Goal: Information Seeking & Learning: Learn about a topic

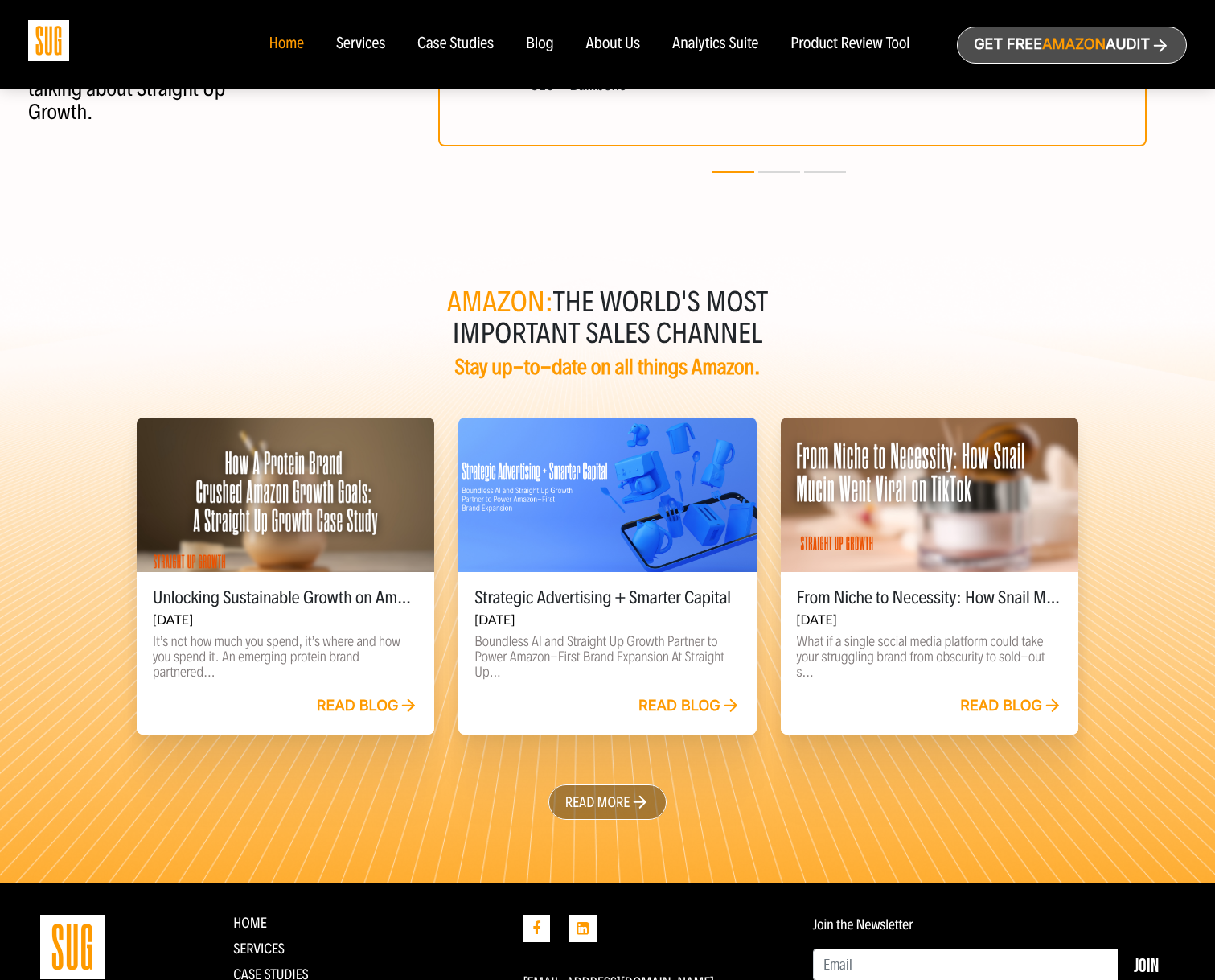
scroll to position [3436, 0]
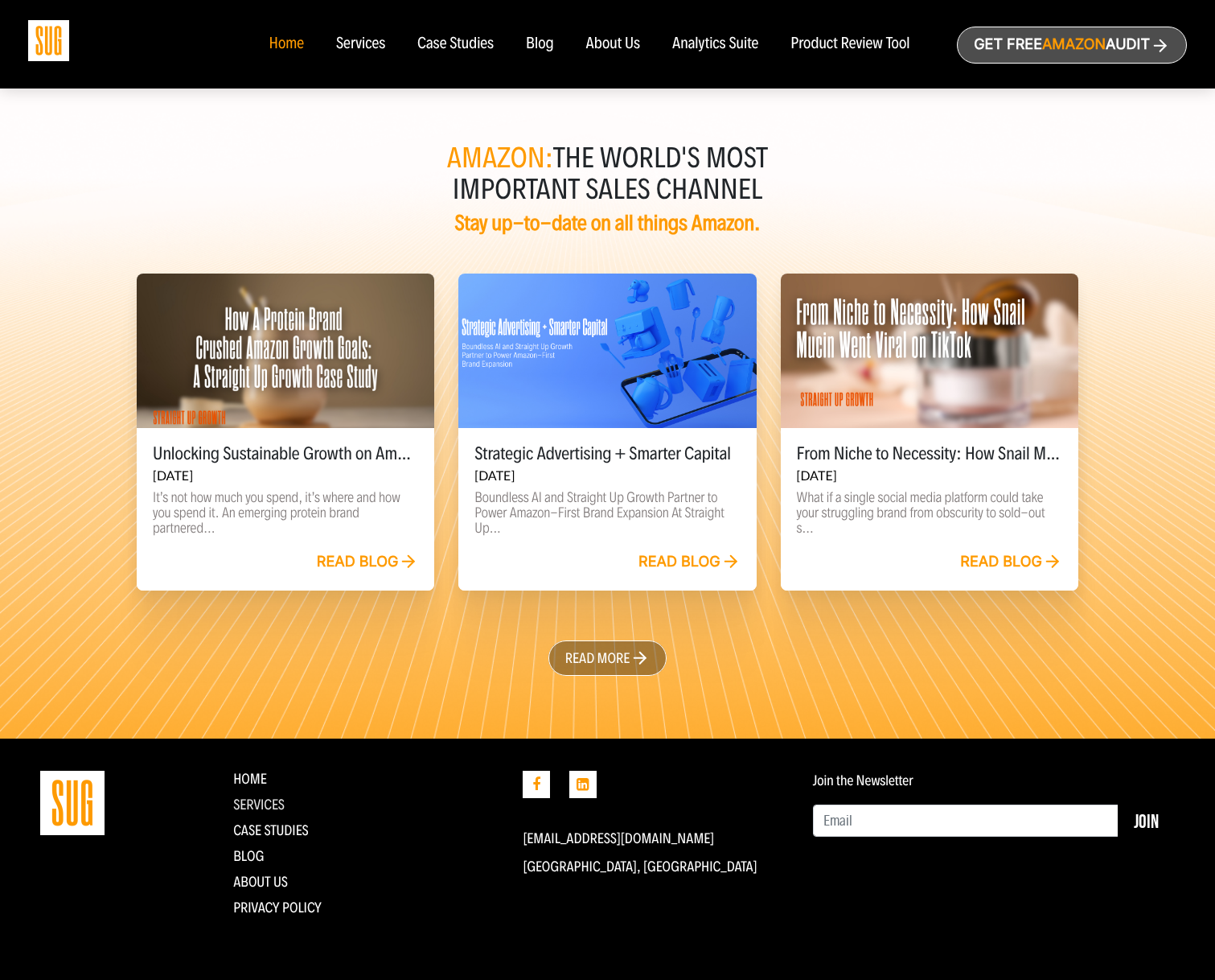
click at [279, 806] on link "Services" at bounding box center [259, 804] width 51 height 18
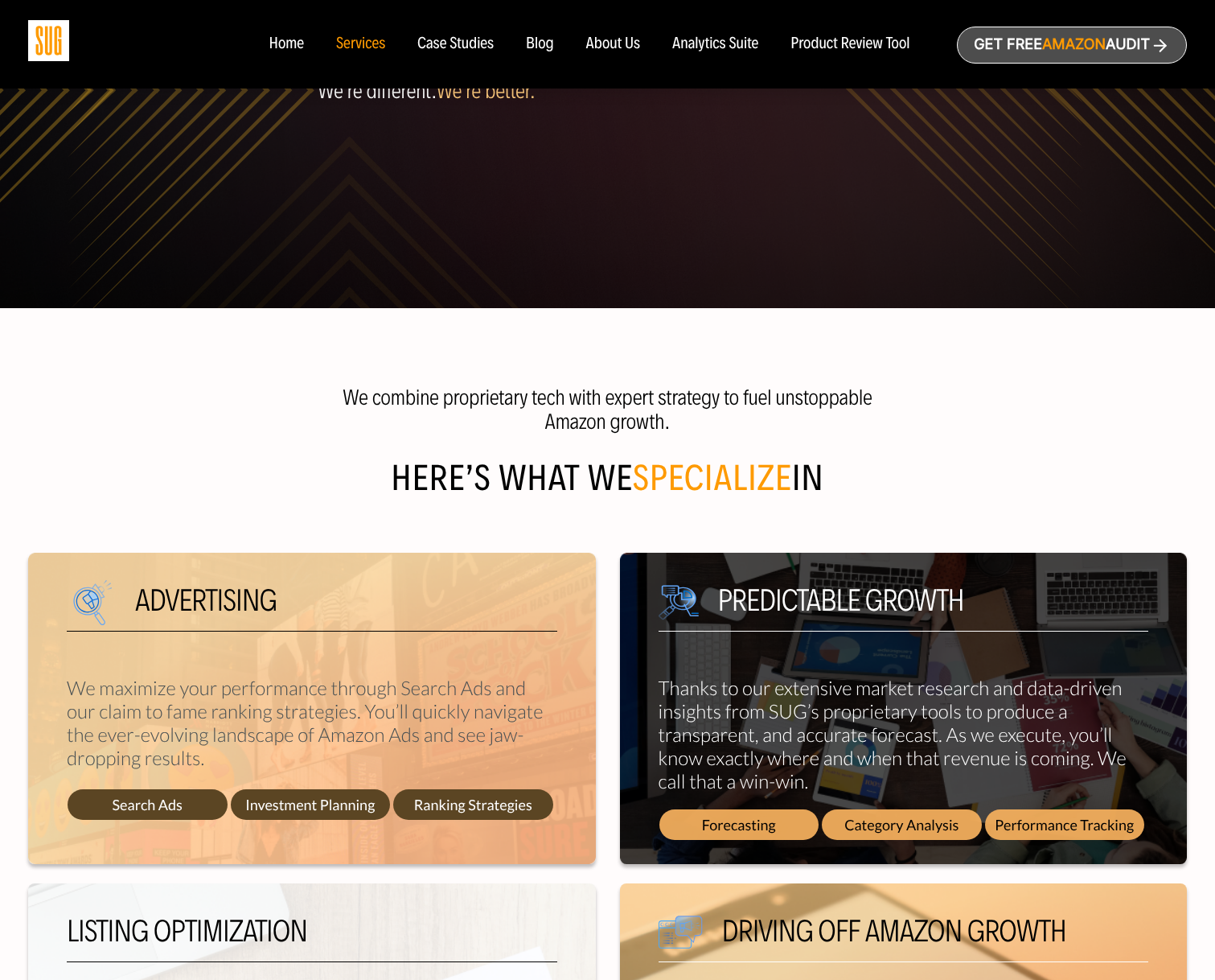
scroll to position [235, 0]
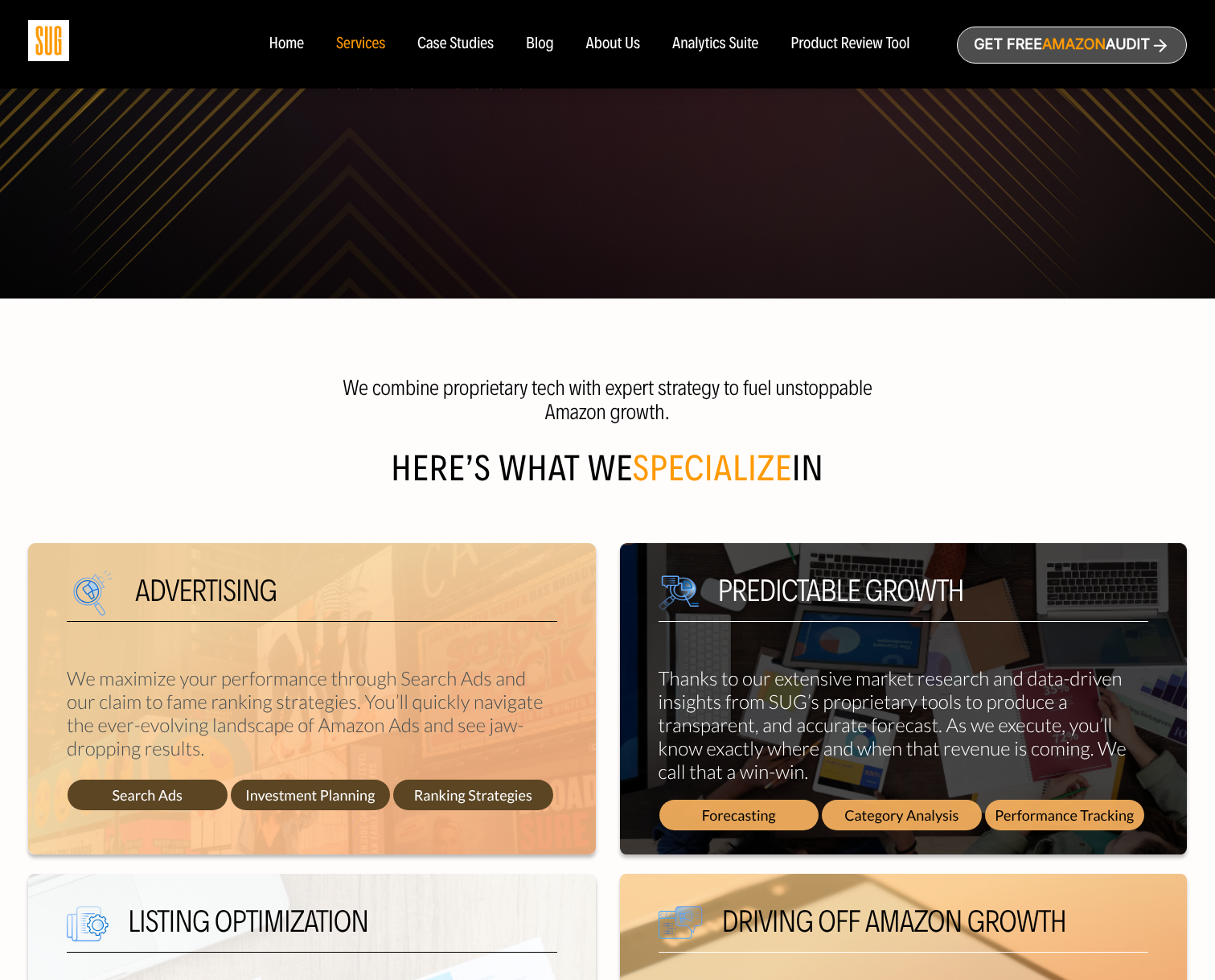
click at [282, 45] on div "Home" at bounding box center [285, 44] width 34 height 18
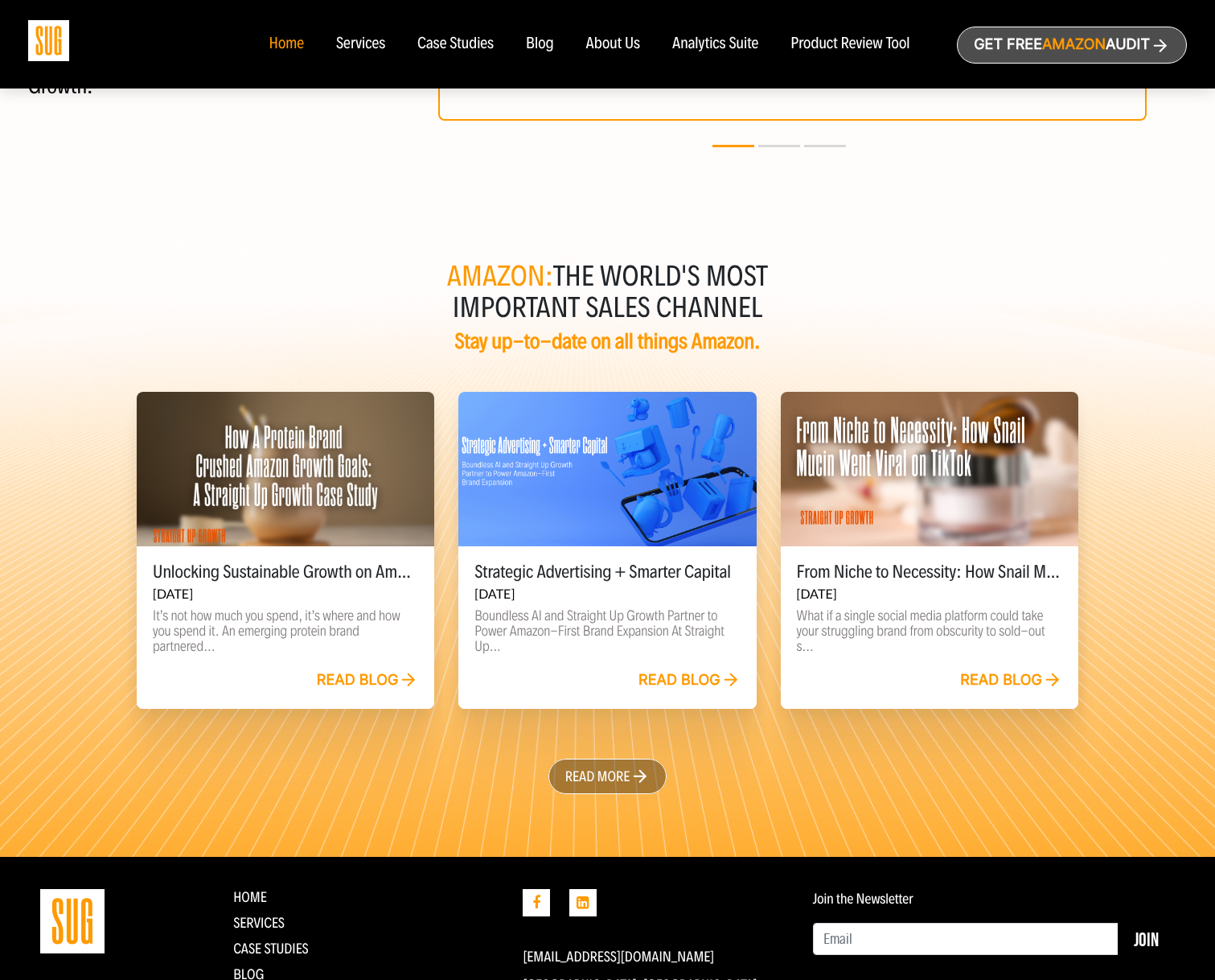
scroll to position [3436, 0]
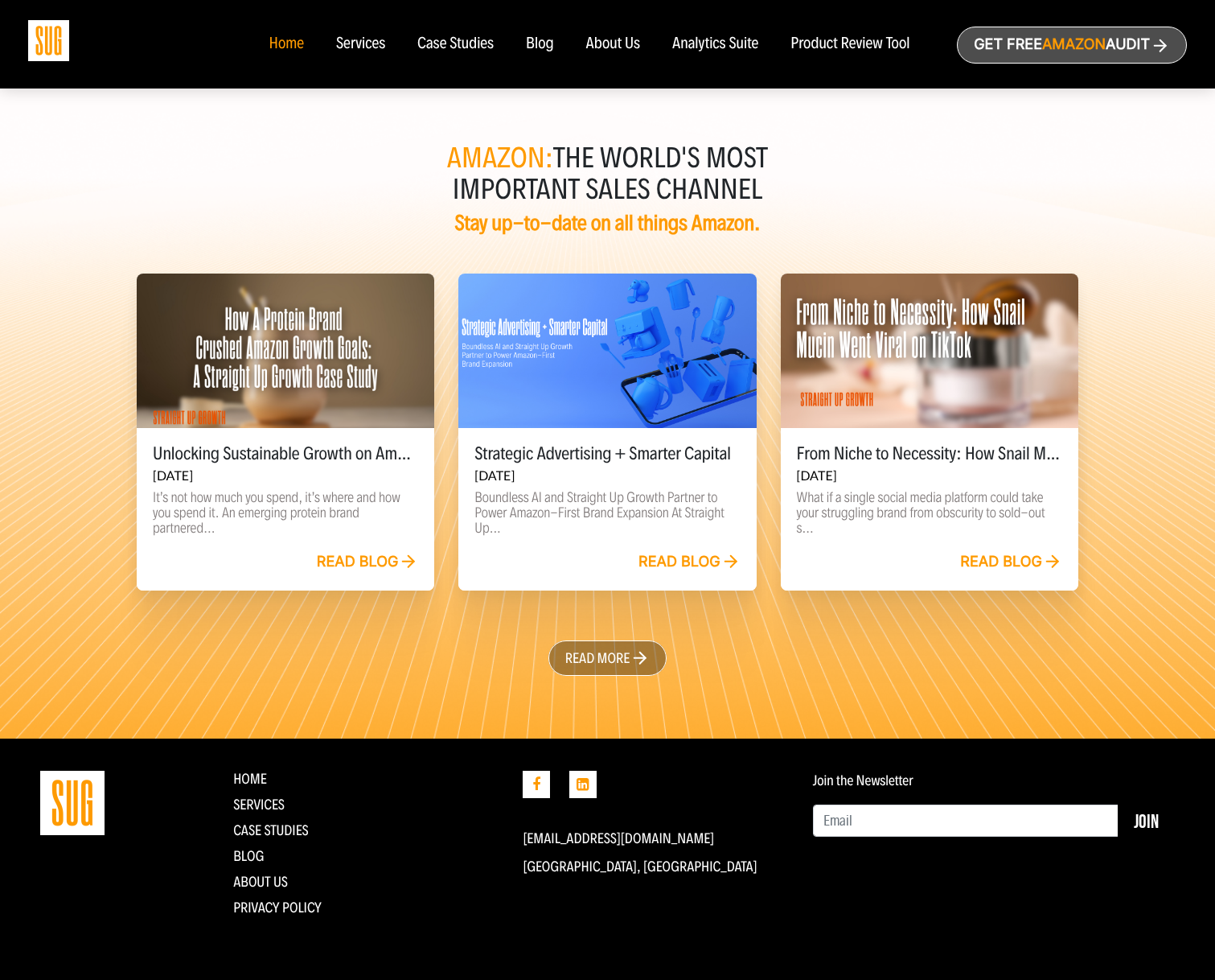
click at [383, 561] on link "Read blog" at bounding box center [368, 562] width 102 height 18
